Goal: Register for event/course

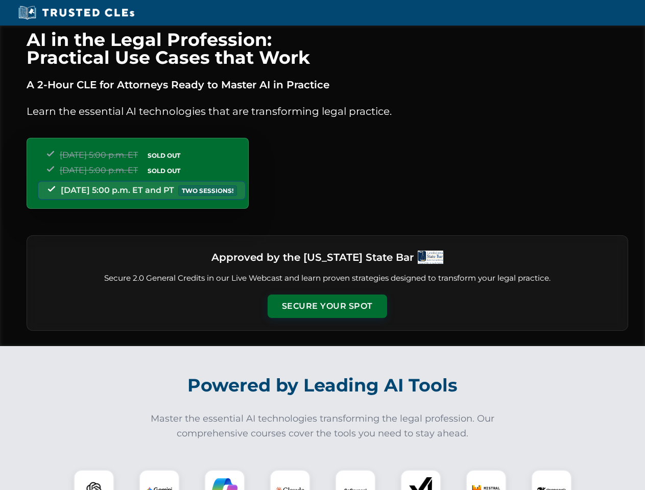
click at [327, 306] on button "Secure Your Spot" at bounding box center [326, 306] width 119 height 23
